Goal: Transaction & Acquisition: Subscribe to service/newsletter

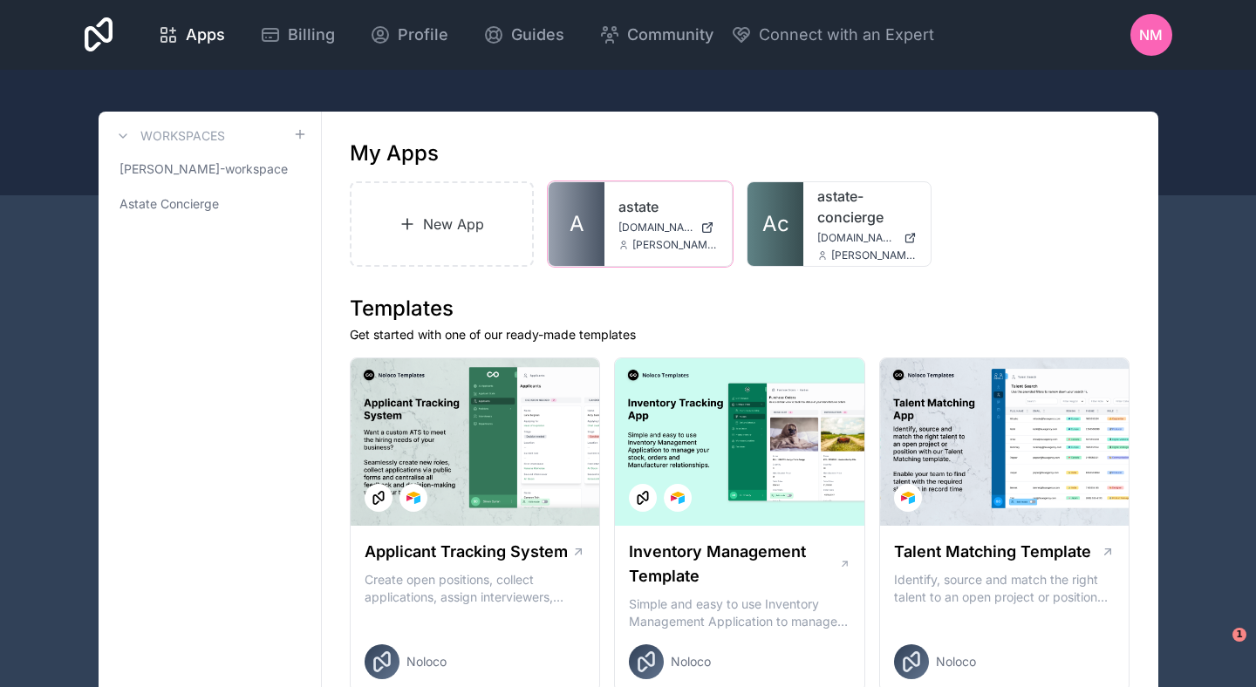
click at [639, 233] on span "[DOMAIN_NAME]" at bounding box center [656, 228] width 75 height 14
click at [807, 222] on div "astate-concierge [DOMAIN_NAME] [PERSON_NAME][EMAIL_ADDRESS][DOMAIN_NAME]" at bounding box center [866, 224] width 127 height 84
click at [781, 228] on span "Ac" at bounding box center [775, 224] width 27 height 28
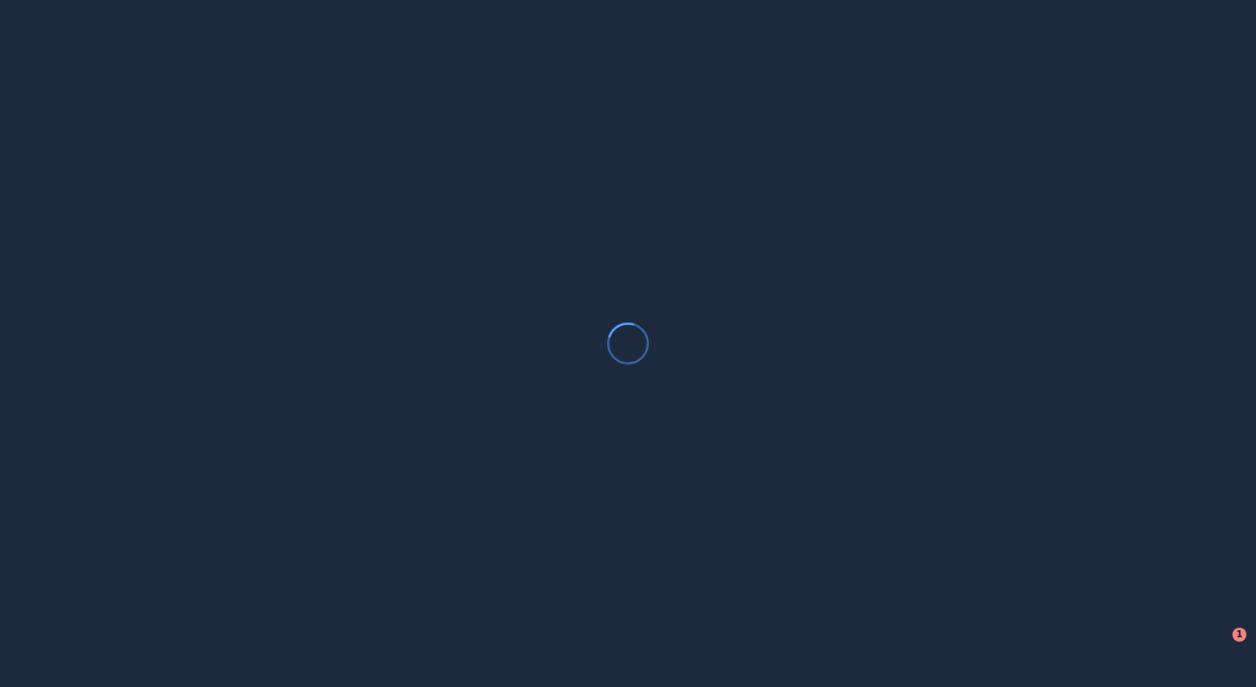
click at [781, 228] on div at bounding box center [628, 343] width 1256 height 687
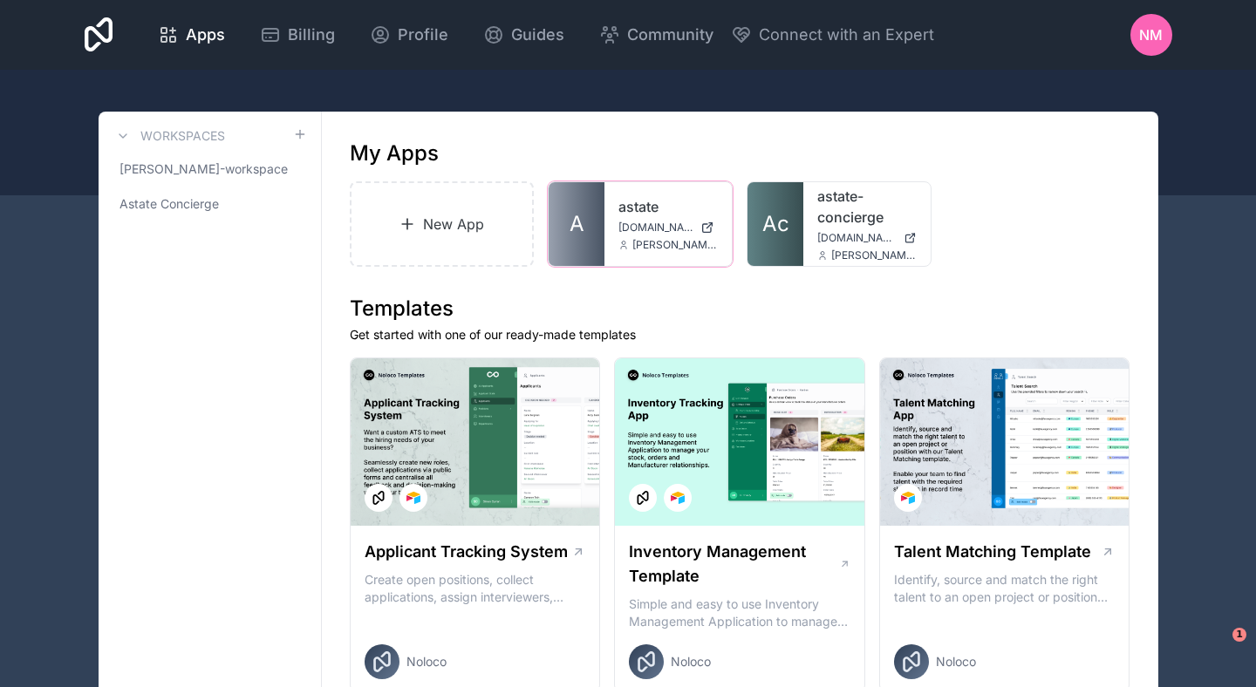
click at [620, 225] on span "[DOMAIN_NAME]" at bounding box center [656, 228] width 75 height 14
click at [1156, 44] on span "NM" at bounding box center [1151, 34] width 24 height 21
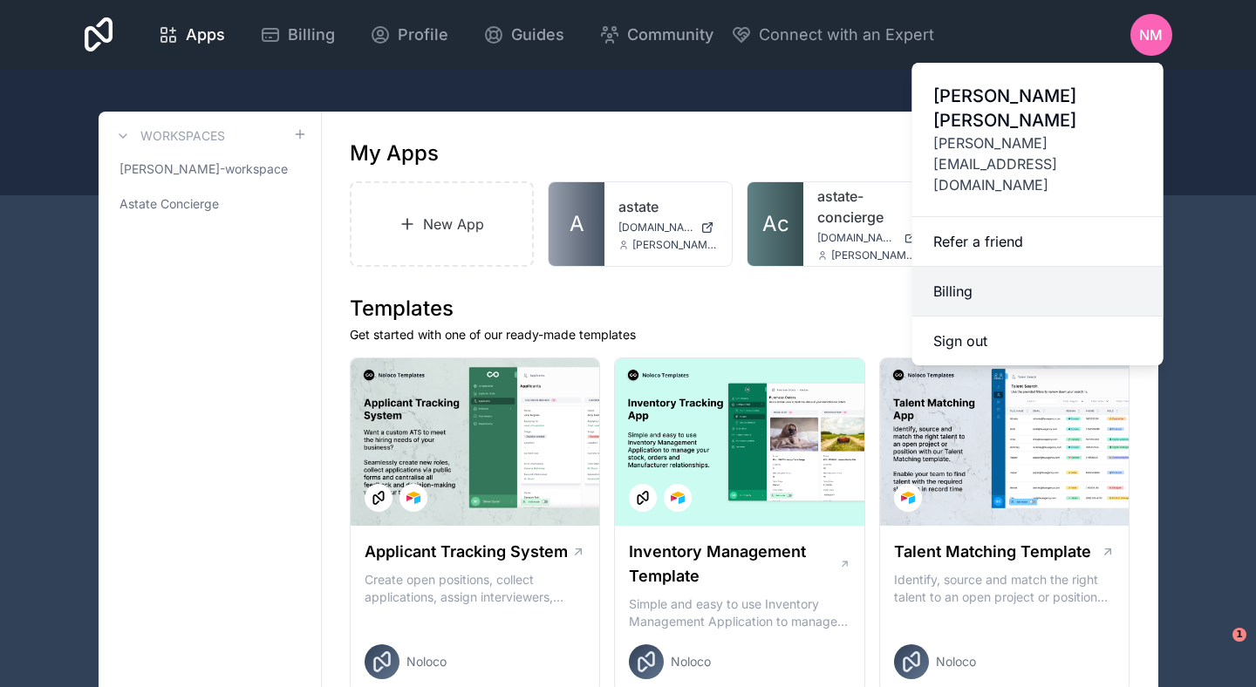
click at [1004, 267] on link "Billing" at bounding box center [1038, 292] width 251 height 50
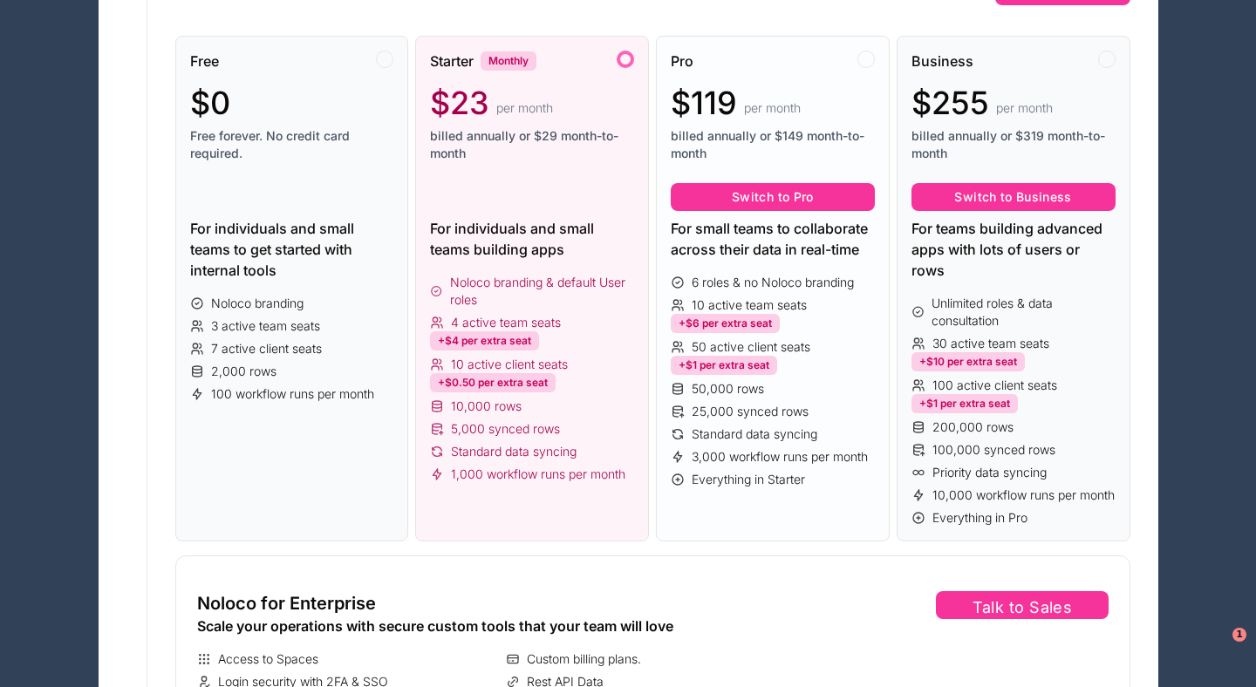
scroll to position [209, 0]
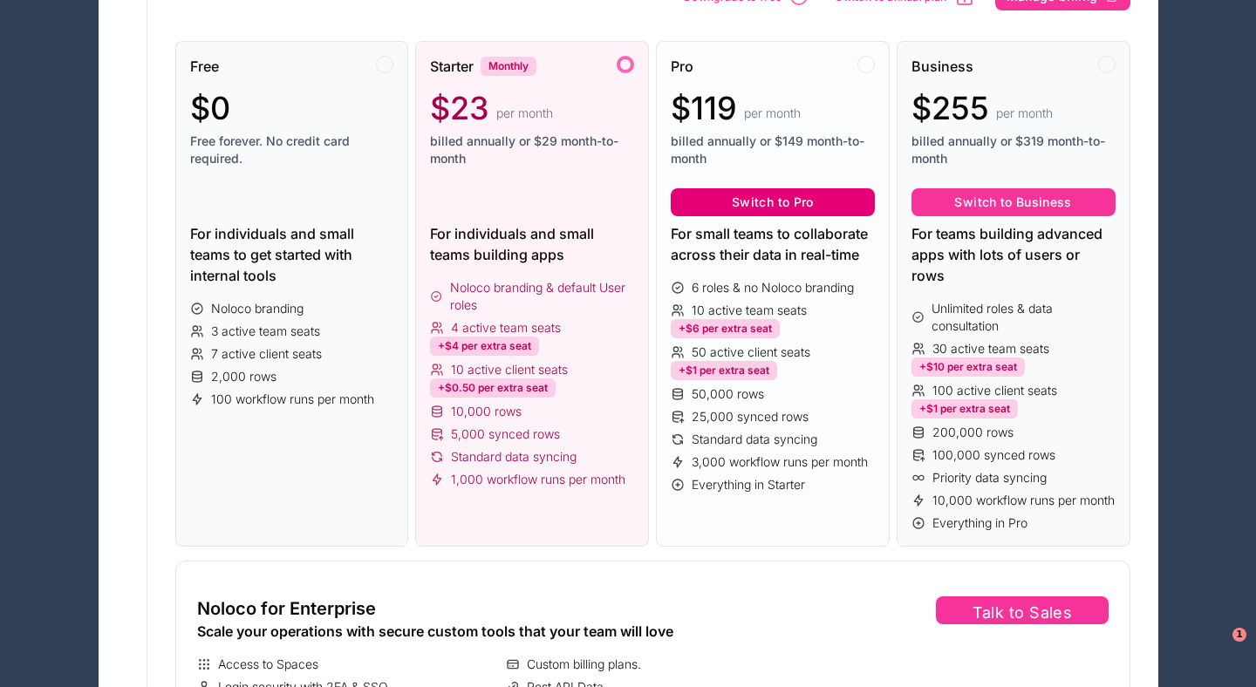
click at [791, 205] on button "Switch to Pro" at bounding box center [773, 202] width 204 height 28
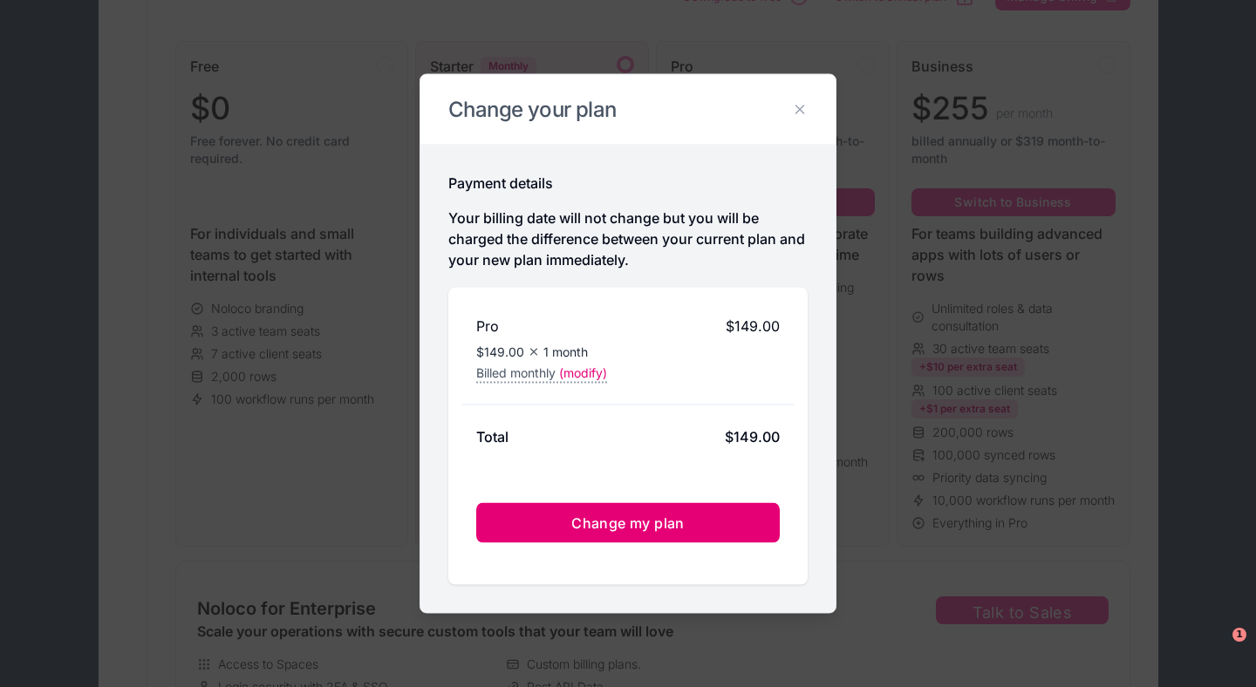
click at [679, 525] on span "Change my plan" at bounding box center [627, 523] width 113 height 17
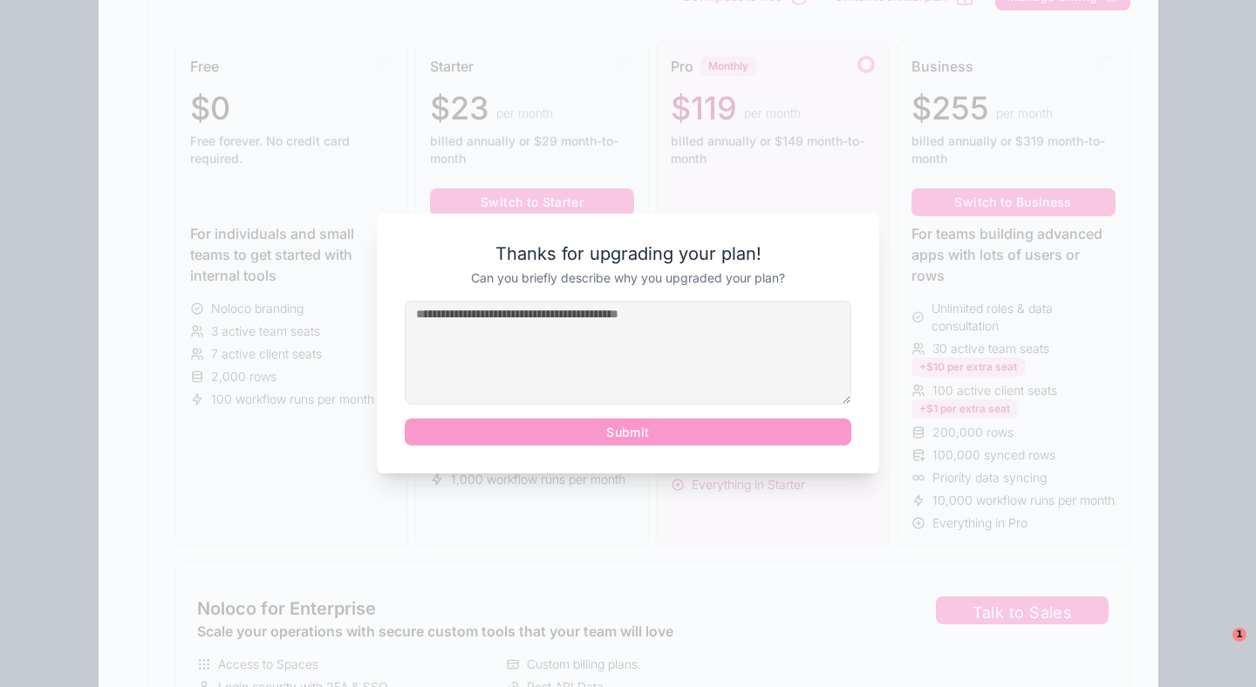
click at [735, 333] on textarea at bounding box center [628, 353] width 447 height 104
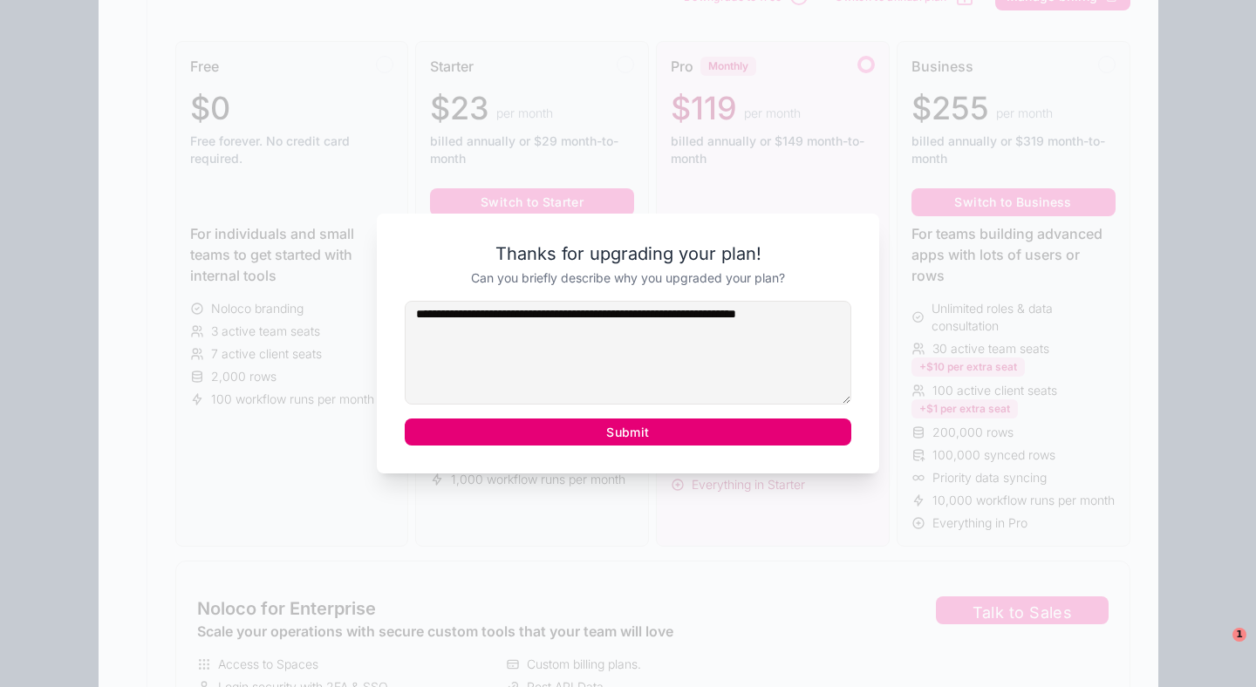
type textarea "**********"
click at [732, 441] on button "Submit" at bounding box center [628, 433] width 447 height 28
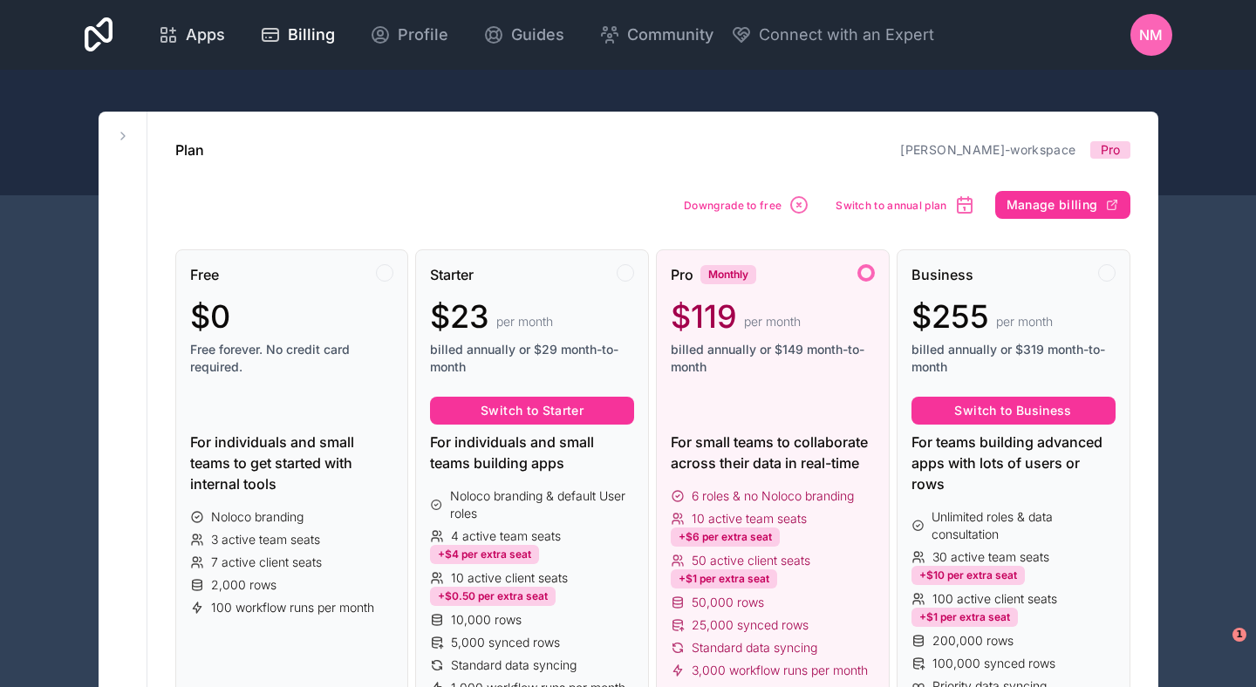
click at [202, 39] on span "Apps" at bounding box center [205, 35] width 39 height 24
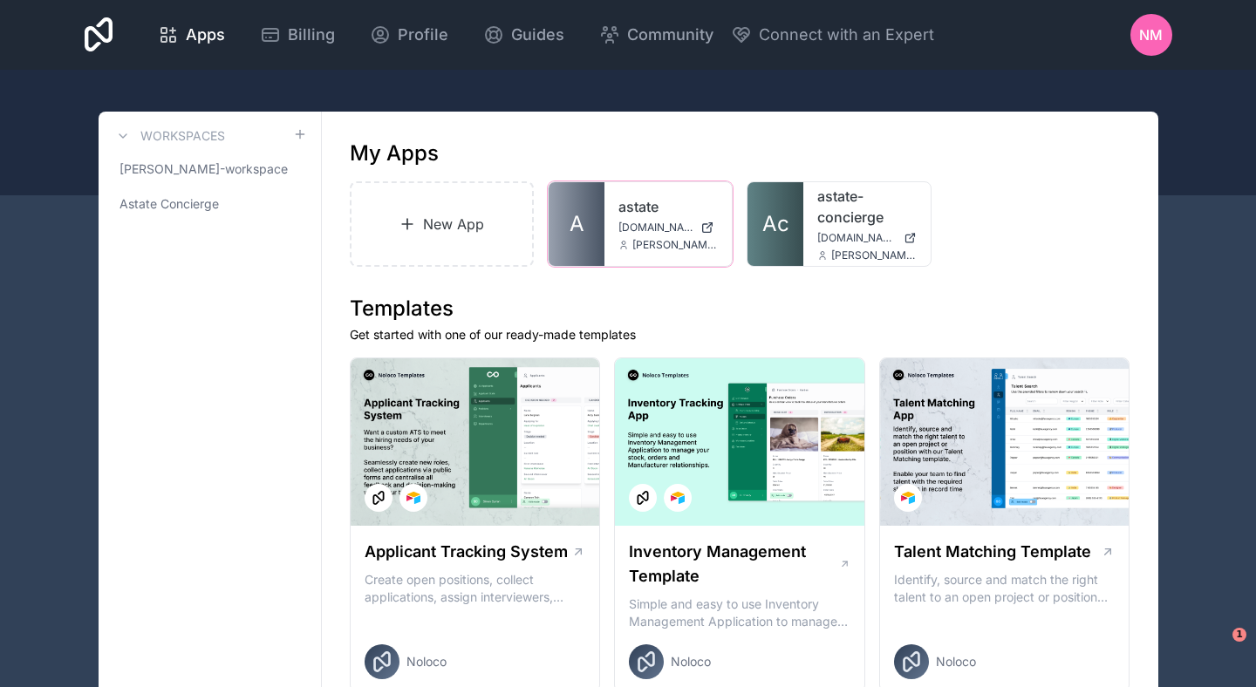
click at [638, 236] on div "astate astate.noloco.co david@rvp.io" at bounding box center [668, 224] width 127 height 84
click at [650, 225] on span "[DOMAIN_NAME]" at bounding box center [656, 228] width 75 height 14
click at [644, 234] on span "[DOMAIN_NAME]" at bounding box center [656, 228] width 75 height 14
